Goal: Task Accomplishment & Management: Use online tool/utility

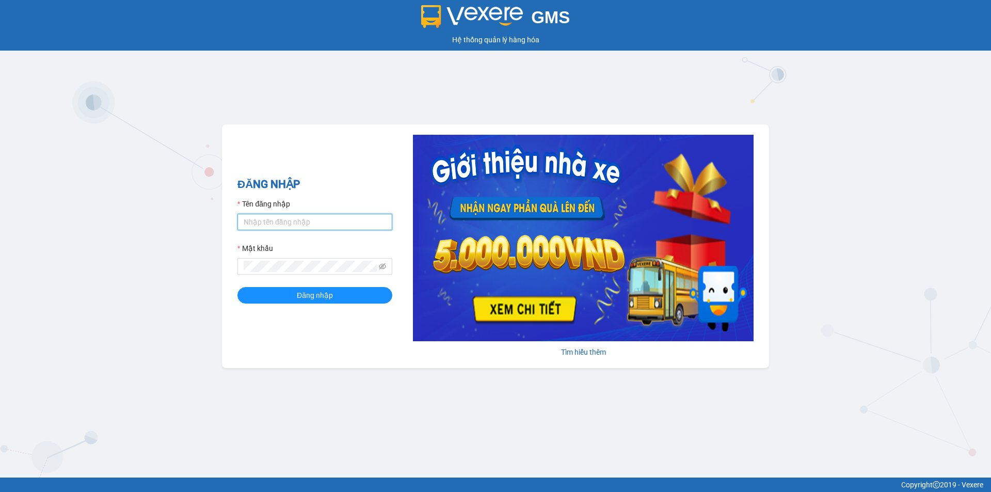
click at [290, 219] on input "Tên đăng nhập" at bounding box center [314, 222] width 155 height 17
type input "thanhvien.namhailimo"
click at [237, 287] on button "Đăng nhập" at bounding box center [314, 295] width 155 height 17
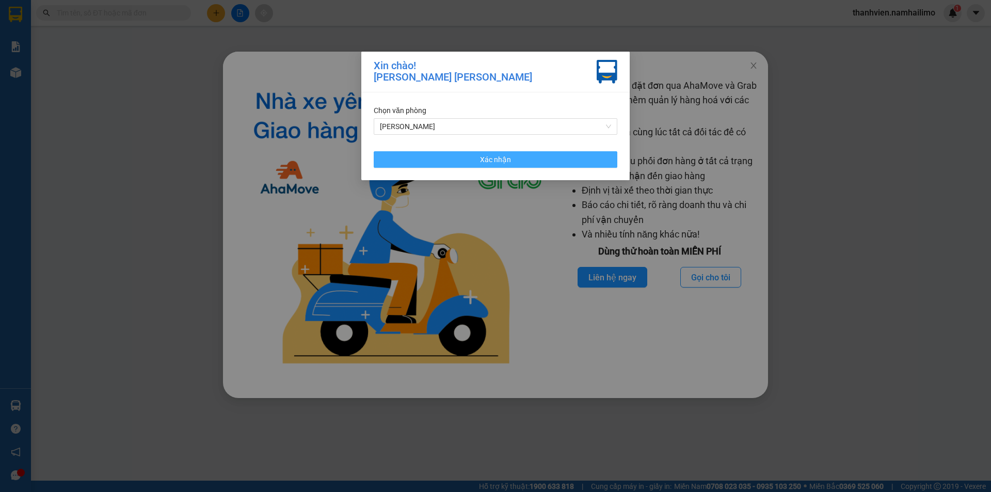
click at [484, 157] on span "Xác nhận" at bounding box center [495, 159] width 31 height 11
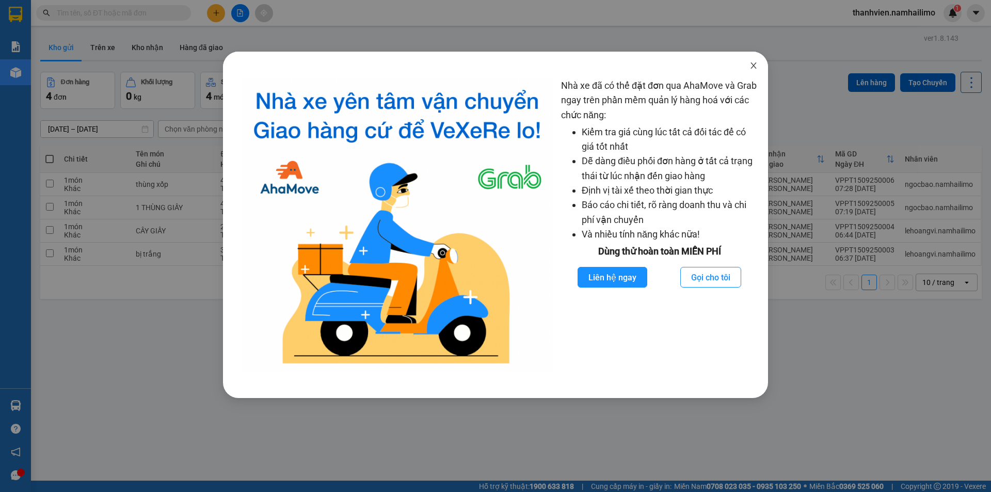
click at [758, 68] on span "Close" at bounding box center [753, 66] width 29 height 29
